Goal: Task Accomplishment & Management: Complete application form

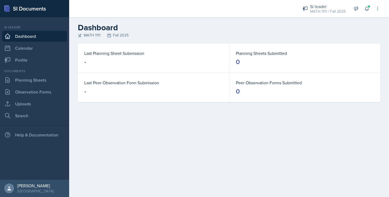
click at [251, 0] on div at bounding box center [181, 8] width 215 height 17
click at [30, 82] on link "Planning Sheets" at bounding box center [34, 80] width 65 height 11
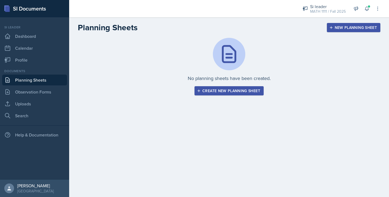
click at [201, 90] on div "Create new planning sheet" at bounding box center [229, 91] width 62 height 4
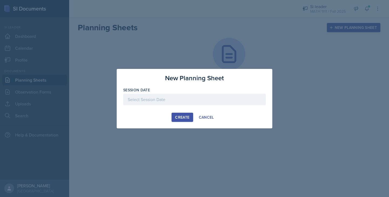
click at [196, 96] on div at bounding box center [194, 99] width 143 height 11
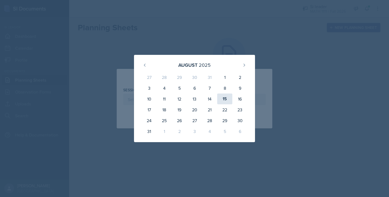
click at [224, 100] on div "15" at bounding box center [224, 99] width 15 height 11
type input "[DATE]"
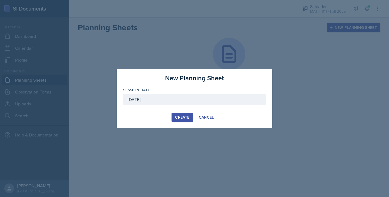
click at [179, 117] on div "Create" at bounding box center [182, 117] width 14 height 4
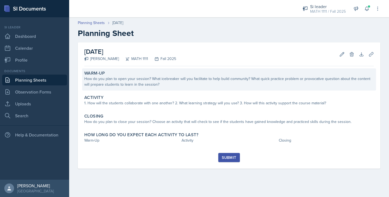
click at [173, 79] on div "How do you plan to open your session? What icebreaker will you facilitate to he…" at bounding box center [229, 81] width 290 height 11
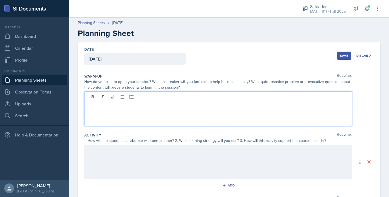
click at [167, 99] on div at bounding box center [218, 108] width 268 height 35
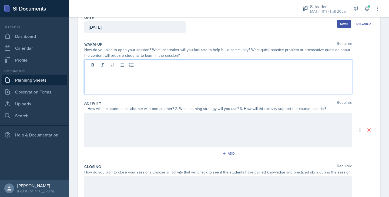
scroll to position [33, 0]
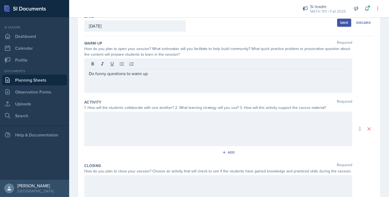
click at [125, 131] on div at bounding box center [218, 129] width 268 height 35
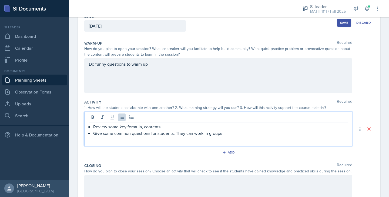
click at [208, 135] on p "Give some common questions for students. They can work in groups" at bounding box center [220, 133] width 255 height 6
click at [245, 136] on p "Give some common questions for students. They can work in small groups" at bounding box center [220, 133] width 255 height 6
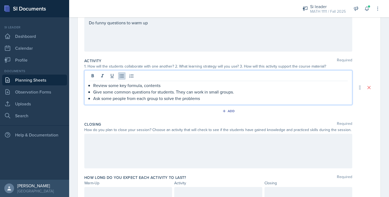
scroll to position [75, 0]
click at [159, 141] on div at bounding box center [218, 150] width 268 height 35
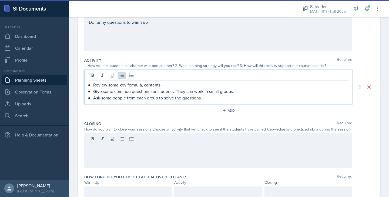
click at [229, 89] on ul "Review some key formula, contents Give some common questions for students. They…" at bounding box center [220, 91] width 255 height 19
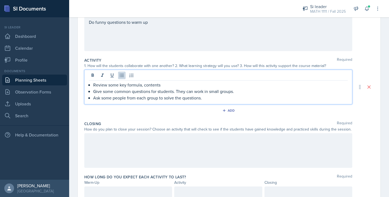
click at [217, 96] on p "Ask some people from each group to solve the questions." at bounding box center [220, 98] width 255 height 6
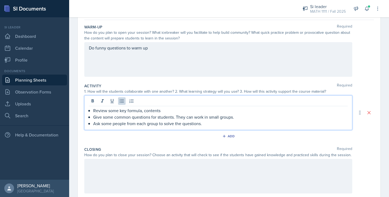
scroll to position [45, 0]
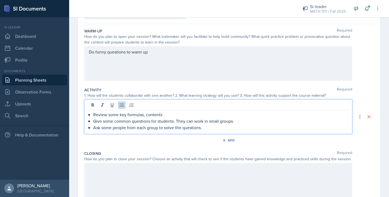
click at [181, 117] on p "Review some key formulas, contents" at bounding box center [220, 114] width 255 height 6
click at [212, 130] on p "Ask some people from each group to solve the questions." at bounding box center [220, 127] width 255 height 6
click at [174, 121] on p "Give some common questions for students. They can work in small groups." at bounding box center [220, 121] width 255 height 6
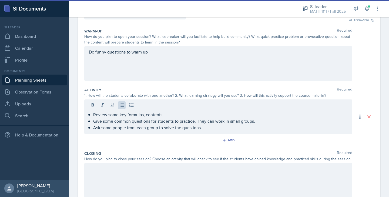
click at [147, 162] on div "Closing Required How do you plan to close your session? Choose an activity that…" at bounding box center [229, 175] width 290 height 53
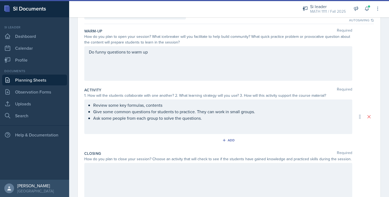
click at [146, 175] on div at bounding box center [218, 180] width 268 height 35
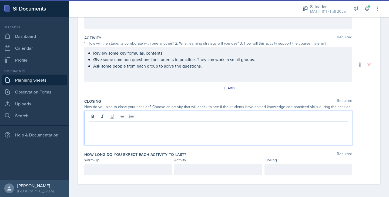
scroll to position [97, 0]
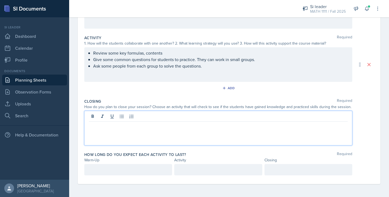
click at [199, 58] on div "Review some key formulas, contents Give some common questions for students to p…" at bounding box center [218, 64] width 268 height 35
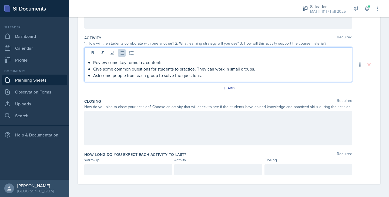
click at [255, 72] on p "Give some common questions for students to practice. They can work in small gro…" at bounding box center [220, 69] width 255 height 6
drag, startPoint x: 196, startPoint y: 68, endPoint x: 94, endPoint y: 68, distance: 102.2
click at [94, 68] on p "Give some common questions for students to practice. They can work in small gro…" at bounding box center [220, 69] width 255 height 6
click at [136, 69] on p "Put questions on. They can work in small groups." at bounding box center [220, 69] width 255 height 6
drag, startPoint x: 182, startPoint y: 69, endPoint x: 122, endPoint y: 70, distance: 60.8
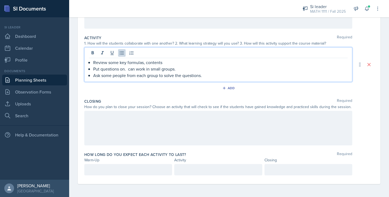
click at [122, 70] on p "Put questions on. can work in small groups." at bounding box center [220, 69] width 255 height 6
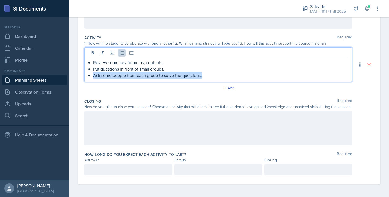
drag, startPoint x: 213, startPoint y: 76, endPoint x: 93, endPoint y: 76, distance: 120.0
click at [93, 76] on div "Review some key formulas, contents Put questions in front of small groups. Ask …" at bounding box center [218, 68] width 259 height 19
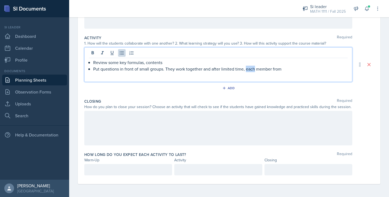
drag, startPoint x: 255, startPoint y: 70, endPoint x: 246, endPoint y: 70, distance: 8.9
click at [246, 70] on p "Put questions in front of small groups. They work together and after limited ti…" at bounding box center [220, 69] width 255 height 6
click at [287, 68] on p "Put questions in front of small groups. They work together and after limited ti…" at bounding box center [220, 69] width 255 height 6
click at [227, 77] on p "Put questions in front of small groups. They work together and after limited ti…" at bounding box center [220, 72] width 255 height 13
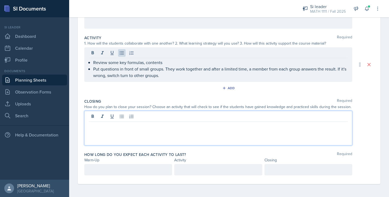
click at [252, 116] on div at bounding box center [218, 128] width 268 height 35
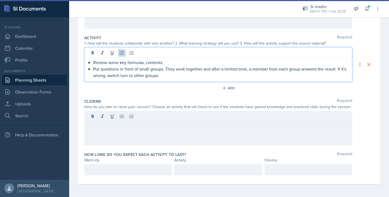
click at [119, 68] on p "Put questions in front of small groups. They work together and after a limited …" at bounding box center [220, 72] width 255 height 13
click at [165, 78] on p "Put questions in front of small groups. They work together and after a limited …" at bounding box center [220, 72] width 255 height 13
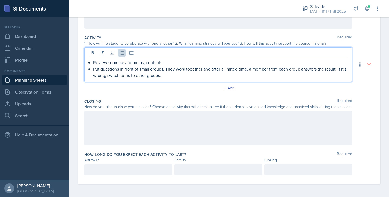
click at [145, 128] on div at bounding box center [218, 128] width 268 height 35
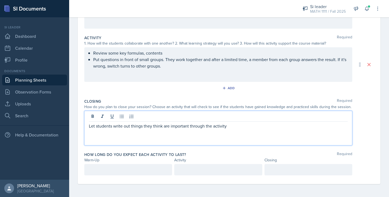
click at [232, 126] on p "Let students write out things they think are important through the activity" at bounding box center [218, 126] width 259 height 6
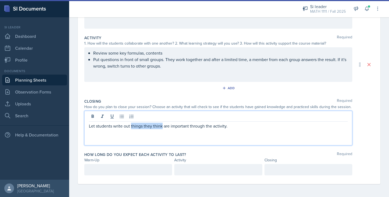
drag, startPoint x: 162, startPoint y: 126, endPoint x: 131, endPoint y: 125, distance: 31.1
click at [131, 125] on p "Let students write out things they think are important through the activity." at bounding box center [218, 126] width 259 height 6
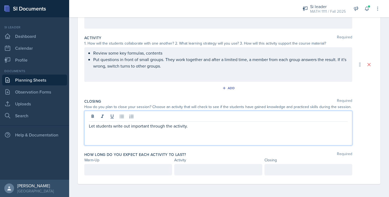
click at [149, 126] on p "Let students write out important through the activity." at bounding box center [218, 126] width 259 height 6
click at [157, 173] on div at bounding box center [128, 169] width 88 height 11
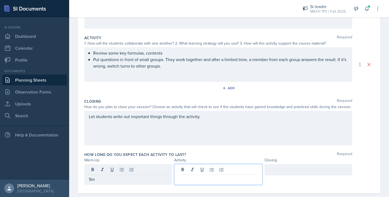
click at [210, 169] on div at bounding box center [218, 174] width 88 height 21
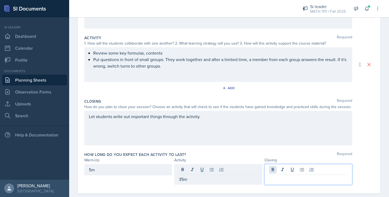
click at [275, 169] on div at bounding box center [309, 174] width 88 height 21
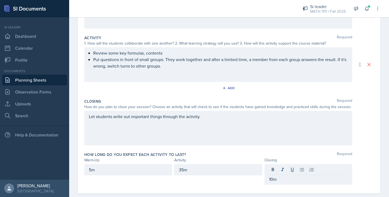
click at [231, 158] on div "Activity" at bounding box center [218, 160] width 88 height 6
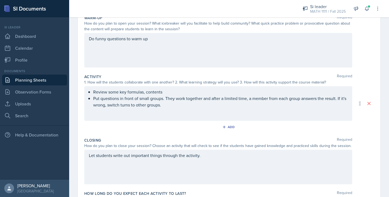
scroll to position [55, 0]
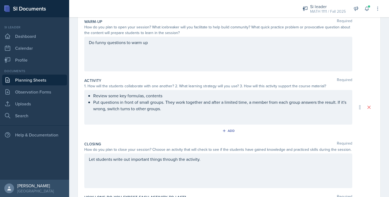
click at [248, 120] on div "Review some key formulas, contents Put questions in front of small groups. They…" at bounding box center [218, 107] width 268 height 35
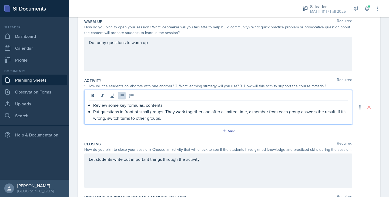
click at [242, 162] on div "Let students write out important things through the activity." at bounding box center [218, 171] width 268 height 35
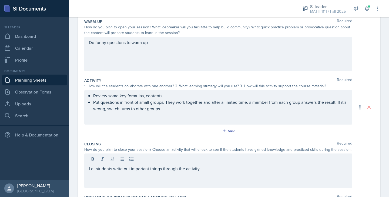
click at [247, 139] on div "Closing Required How do you plan to close your session? Choose an activity that…" at bounding box center [229, 165] width 290 height 53
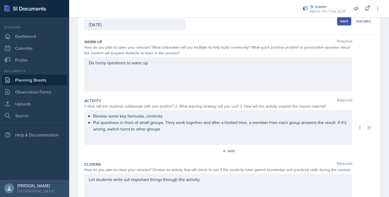
scroll to position [34, 0]
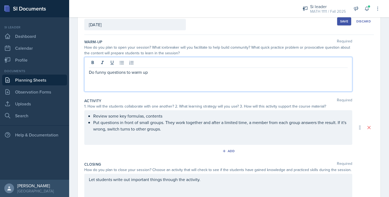
click at [158, 62] on div "Do funny questions to warm up" at bounding box center [218, 74] width 268 height 35
click at [125, 73] on p "Do funny questions to warm up" at bounding box center [218, 72] width 259 height 6
click at [107, 74] on p "Do funny questions to warm up" at bounding box center [218, 72] width 259 height 6
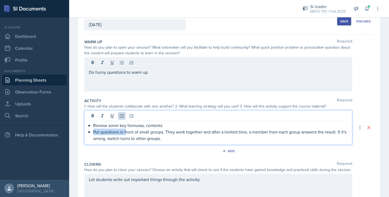
drag, startPoint x: 163, startPoint y: 122, endPoint x: 125, endPoint y: 132, distance: 38.5
click at [125, 132] on p "Put questions in front of small groups. They work together and after a limited …" at bounding box center [220, 135] width 255 height 13
click at [160, 132] on p "Put questions in front of small groups. They work together and after a limited …" at bounding box center [220, 135] width 255 height 13
drag, startPoint x: 163, startPoint y: 133, endPoint x: 92, endPoint y: 134, distance: 70.8
click at [92, 134] on div "Review some key formulas, contents Put questions in front of small groups. They…" at bounding box center [218, 131] width 259 height 19
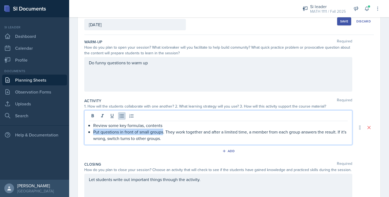
click at [92, 134] on div "Review some key formulas, contents Put questions in front of small groups. They…" at bounding box center [218, 131] width 259 height 19
click at [99, 132] on p "Put questions in front of small groups. They work together and after a limited …" at bounding box center [220, 135] width 255 height 13
drag, startPoint x: 168, startPoint y: 133, endPoint x: 125, endPoint y: 131, distance: 43.6
click at [125, 131] on p "Show questions in front of small groups. They work together and after a limited…" at bounding box center [220, 135] width 255 height 13
click at [162, 131] on p "Show questions by Powerpoint. They work together and after a limited time, a me…" at bounding box center [220, 135] width 255 height 13
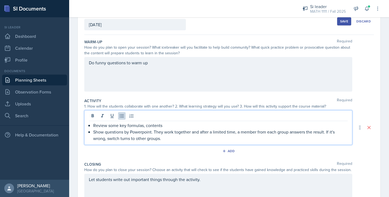
click at [163, 133] on p "Show questions by Powerpoint. They work together and after a limited time, a me…" at bounding box center [220, 135] width 255 height 13
drag, startPoint x: 198, startPoint y: 131, endPoint x: 182, endPoint y: 133, distance: 15.3
click at [182, 133] on p "Show questions by Powerpoint. Students work together and after a limited time, …" at bounding box center [220, 135] width 255 height 13
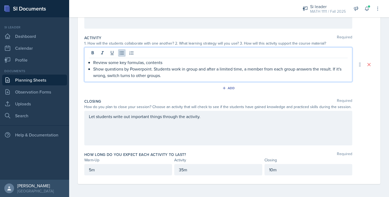
scroll to position [97, 0]
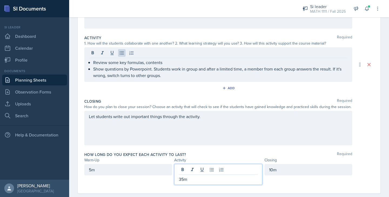
click at [179, 171] on div "35m" at bounding box center [218, 174] width 88 height 21
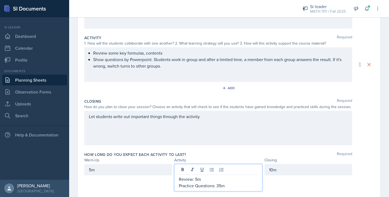
click at [221, 184] on p "Practice Questions: 35m" at bounding box center [218, 185] width 79 height 6
click at [277, 186] on div "10m" at bounding box center [309, 177] width 88 height 27
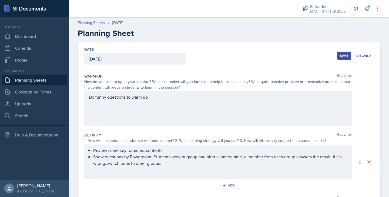
scroll to position [0, 0]
click at [341, 55] on div "Save" at bounding box center [344, 56] width 8 height 4
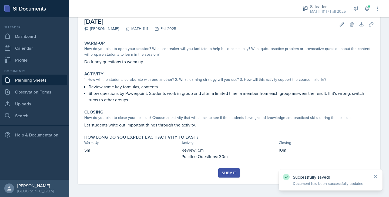
scroll to position [30, 0]
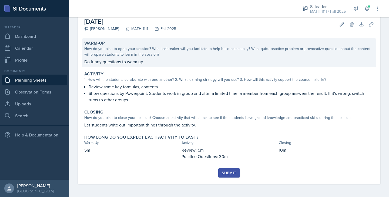
click at [144, 60] on p "Do funny questions to warm up" at bounding box center [229, 61] width 290 height 6
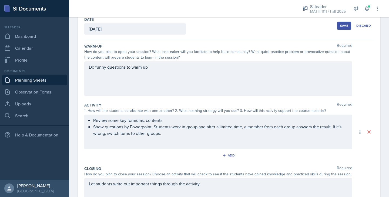
click at [151, 67] on div "Do funny questions to warm up" at bounding box center [218, 78] width 268 height 35
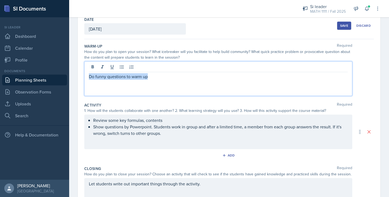
drag, startPoint x: 156, startPoint y: 79, endPoint x: 86, endPoint y: 77, distance: 69.8
click at [86, 77] on div "Do funny questions to warm up" at bounding box center [218, 78] width 268 height 35
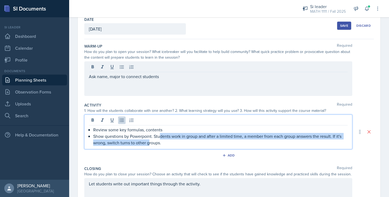
drag, startPoint x: 160, startPoint y: 134, endPoint x: 149, endPoint y: 143, distance: 14.3
click at [149, 143] on p "Show questions by Powerpoint. Students work in group and after a limited time, …" at bounding box center [220, 139] width 255 height 13
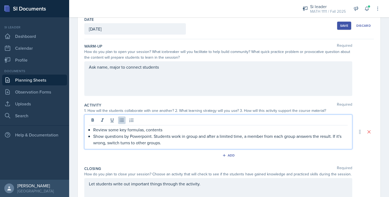
click at [167, 144] on p "Show questions by Powerpoint. Students work in group and after a limited time, …" at bounding box center [220, 139] width 255 height 13
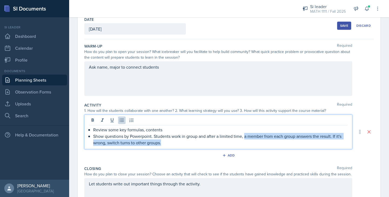
drag, startPoint x: 244, startPoint y: 138, endPoint x: 251, endPoint y: 143, distance: 7.9
click at [251, 143] on p "Show questions by Powerpoint. Students work in group and after a limited time, …" at bounding box center [220, 139] width 255 height 13
copy p "a member from each group answers the result. If it's wrong, switch turns to oth…"
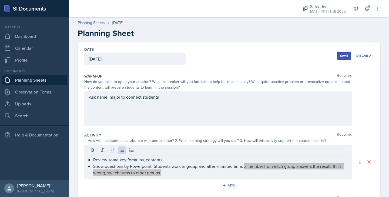
scroll to position [0, 0]
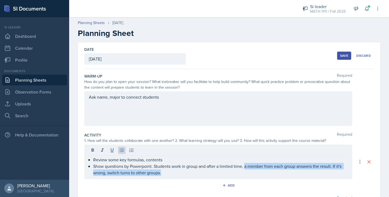
click at [344, 56] on div "Save" at bounding box center [344, 56] width 8 height 4
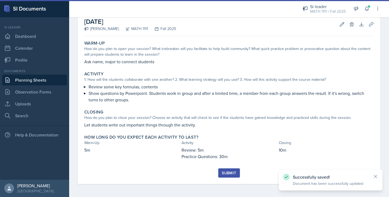
scroll to position [30, 0]
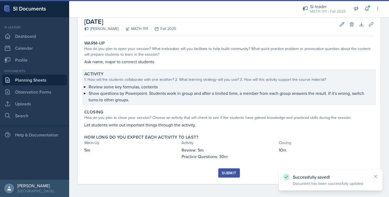
click at [261, 80] on div "1. How will the students collaborate with one another? 2. What learning strateg…" at bounding box center [229, 80] width 290 height 6
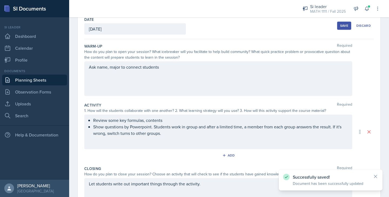
click at [346, 28] on div "Save" at bounding box center [344, 26] width 8 height 4
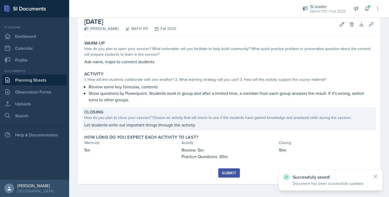
scroll to position [0, 0]
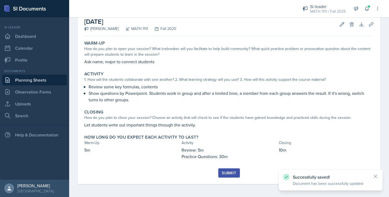
click at [228, 172] on div "Submit" at bounding box center [229, 173] width 14 height 4
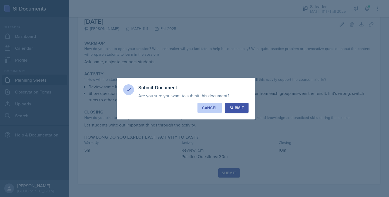
click at [208, 109] on div "Cancel" at bounding box center [209, 107] width 15 height 5
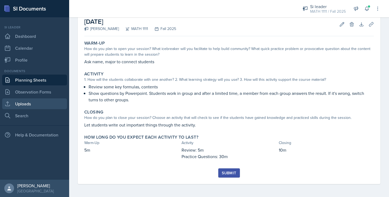
click at [25, 107] on link "Uploads" at bounding box center [34, 103] width 65 height 11
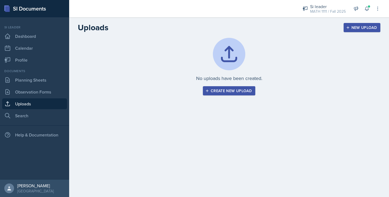
click at [227, 89] on div "Create new upload" at bounding box center [229, 91] width 45 height 4
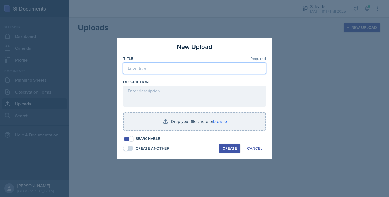
click at [163, 70] on input at bounding box center [194, 67] width 143 height 11
type input "SI practice"
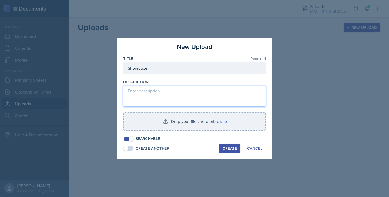
click at [148, 94] on textarea at bounding box center [194, 96] width 143 height 21
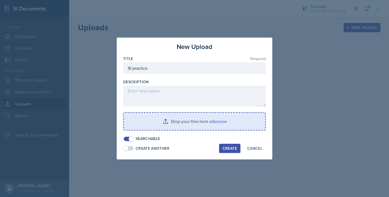
click at [157, 122] on input "file" at bounding box center [195, 121] width 142 height 17
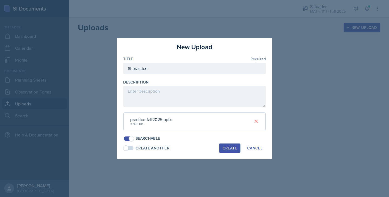
click at [230, 147] on div "Create" at bounding box center [230, 148] width 14 height 4
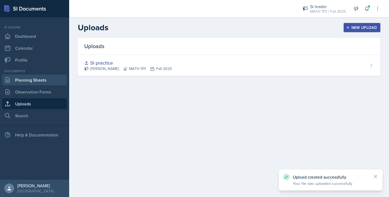
click at [40, 78] on link "Planning Sheets" at bounding box center [34, 80] width 65 height 11
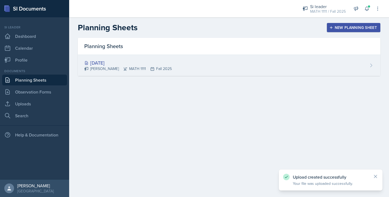
click at [210, 64] on div "[DATE] [PERSON_NAME] MATH 1111 Fall 2025" at bounding box center [229, 65] width 303 height 21
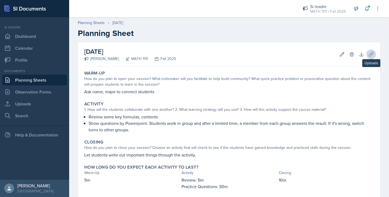
click at [370, 55] on icon at bounding box center [371, 54] width 4 height 4
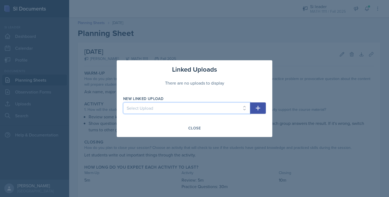
select select "502ea70a-9cd1-4a19-be69-3d560dfb336f"
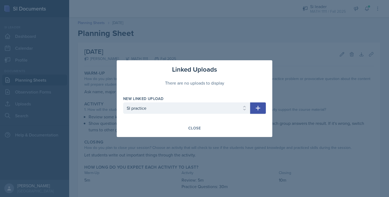
click at [260, 109] on icon "button" at bounding box center [258, 108] width 6 height 6
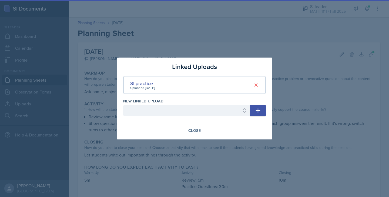
select select
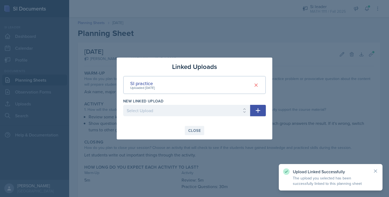
click at [200, 131] on div "Close" at bounding box center [194, 130] width 12 height 4
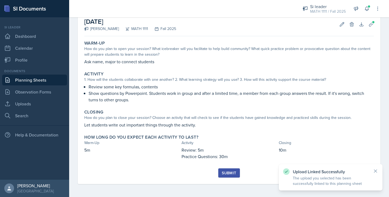
scroll to position [30, 0]
click at [226, 174] on div "Submit" at bounding box center [229, 173] width 14 height 4
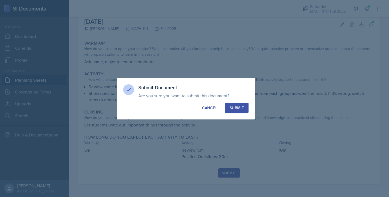
click at [239, 106] on div "Submit" at bounding box center [237, 107] width 14 height 5
